Goal: Task Accomplishment & Management: Complete application form

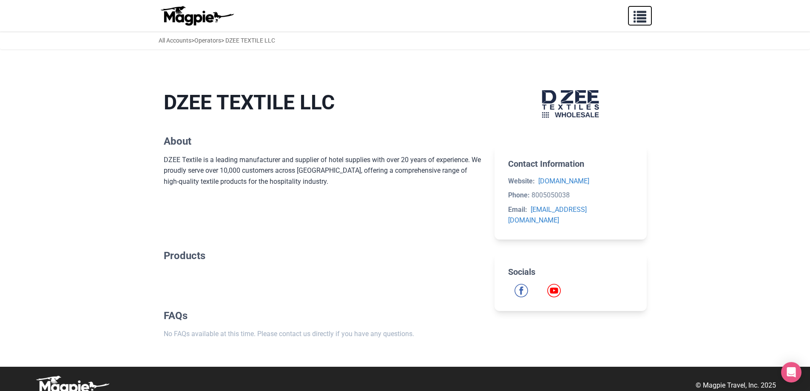
click at [639, 14] on span "button" at bounding box center [640, 15] width 13 height 13
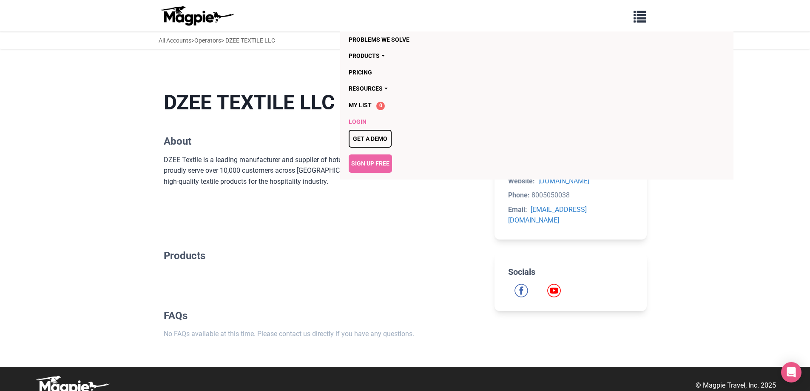
click at [356, 122] on link "Login" at bounding box center [488, 122] width 279 height 16
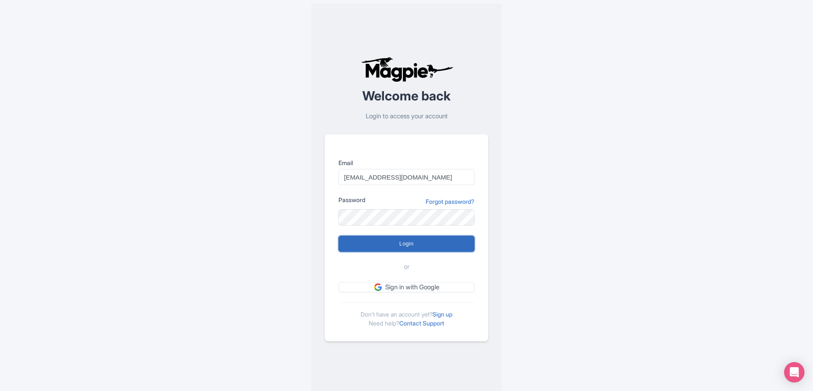
click at [404, 242] on input "Login" at bounding box center [407, 244] width 136 height 16
type input "Logging in..."
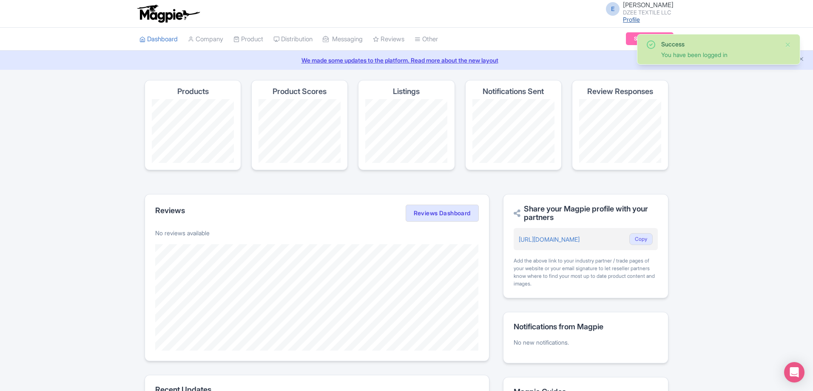
click at [629, 20] on link "Profile" at bounding box center [631, 19] width 17 height 7
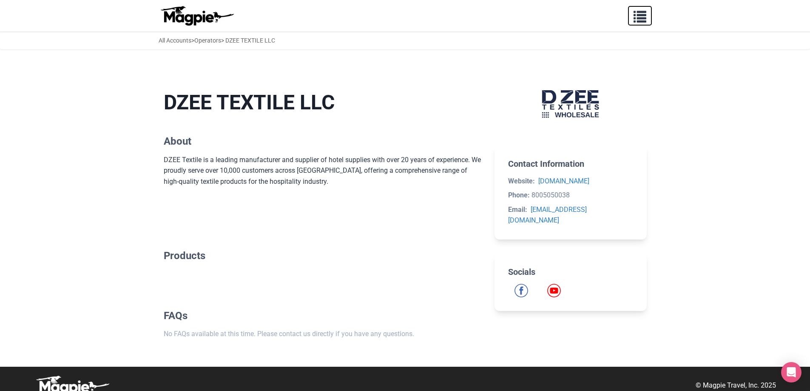
click at [640, 17] on span "button" at bounding box center [640, 15] width 13 height 13
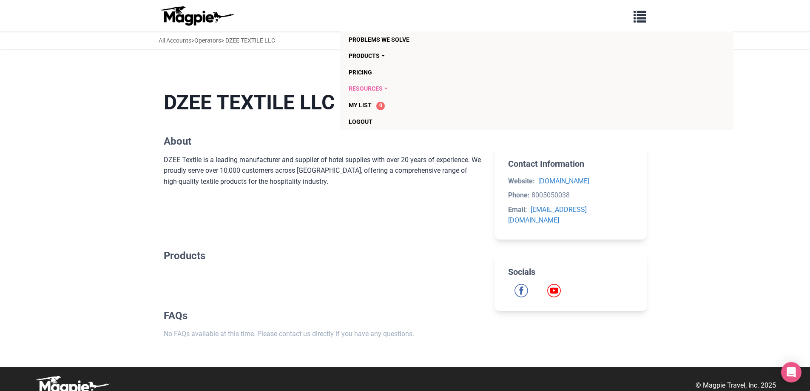
click at [364, 91] on link "Resources" at bounding box center [488, 88] width 279 height 16
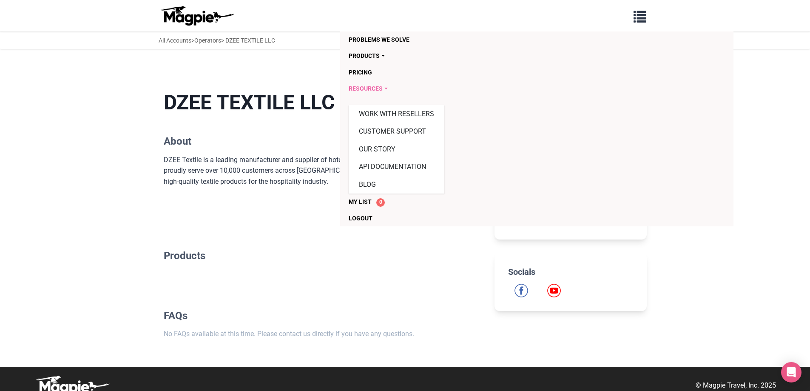
click at [364, 91] on link "Resources" at bounding box center [488, 88] width 279 height 16
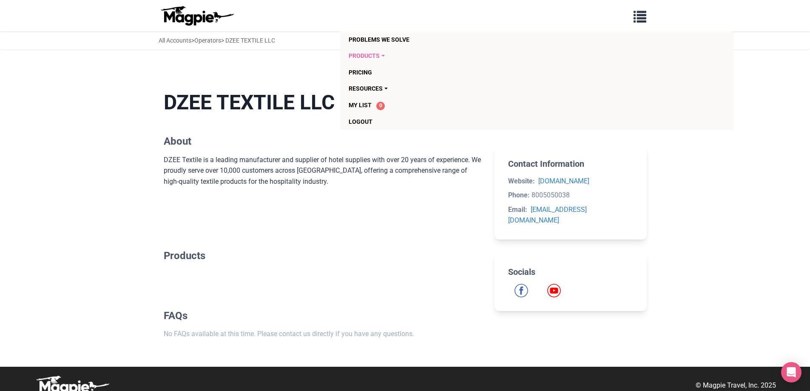
click at [370, 54] on link "Products" at bounding box center [488, 56] width 279 height 16
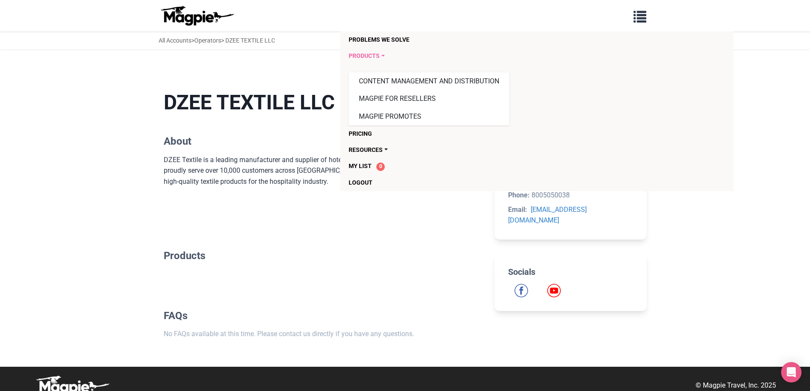
click at [370, 54] on link "Products" at bounding box center [488, 56] width 279 height 16
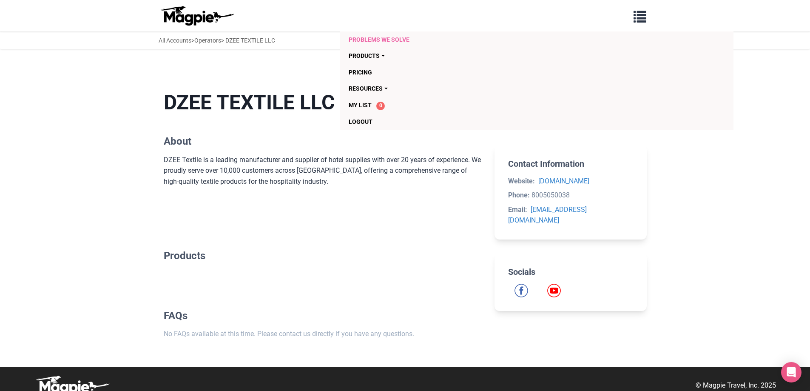
click at [371, 40] on link "Problems we solve" at bounding box center [488, 39] width 279 height 16
click at [180, 37] on link "All Accounts" at bounding box center [175, 40] width 33 height 7
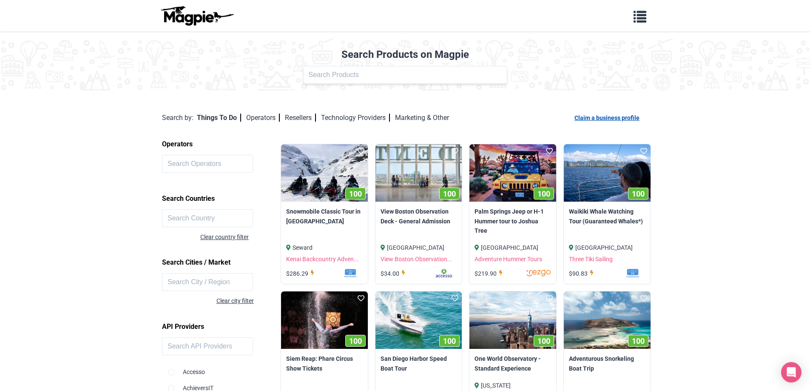
click at [609, 119] on link "Claim a business profile" at bounding box center [609, 117] width 68 height 7
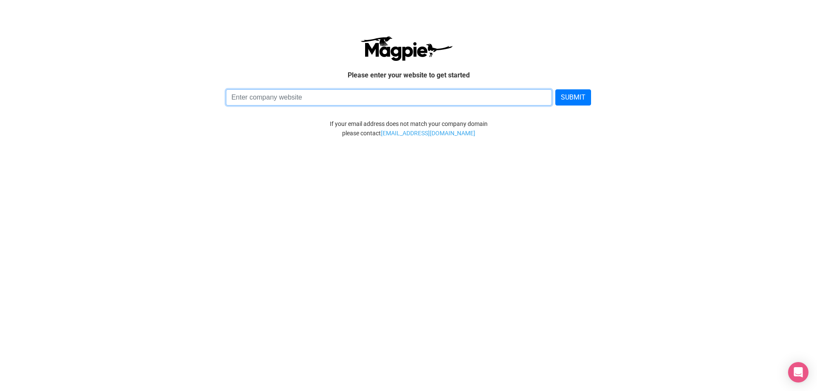
click at [253, 97] on input at bounding box center [389, 97] width 326 height 16
click at [273, 93] on input at bounding box center [389, 97] width 326 height 16
paste input "https://dzeeusa.com/"
type input "https://dzeeusa.com/"
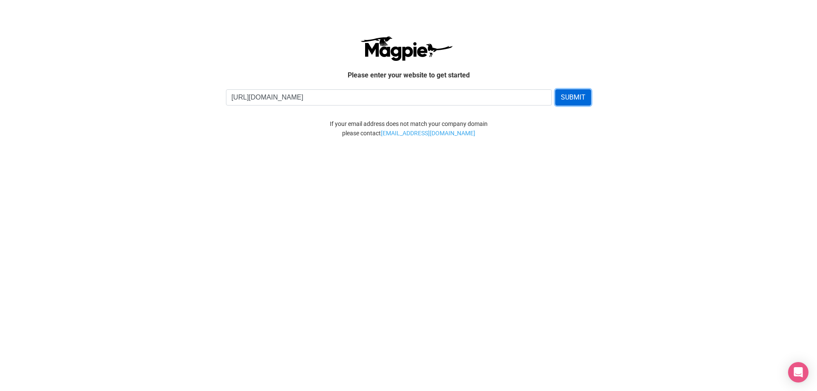
click at [582, 100] on button "SUBMIT" at bounding box center [573, 97] width 36 height 16
